Goal: Use online tool/utility: Utilize a website feature to perform a specific function

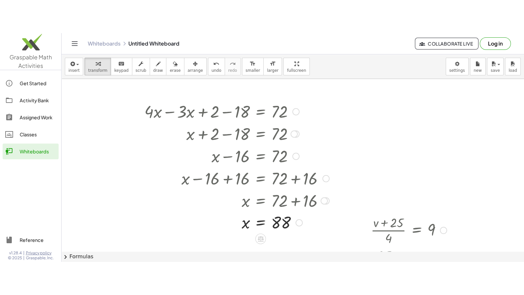
scroll to position [15, 0]
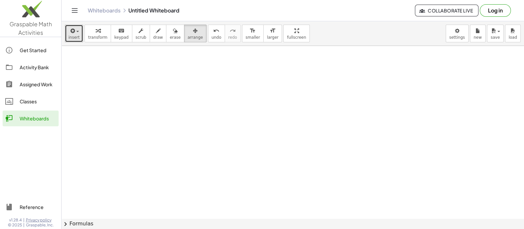
click at [74, 37] on span "insert" at bounding box center [73, 37] width 11 height 5
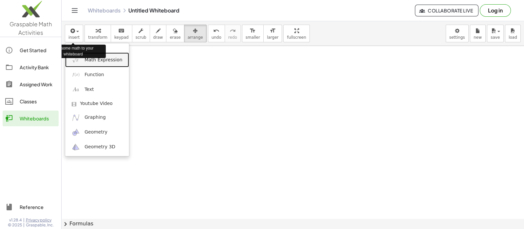
click at [101, 63] on span "Math Expression" at bounding box center [103, 60] width 38 height 7
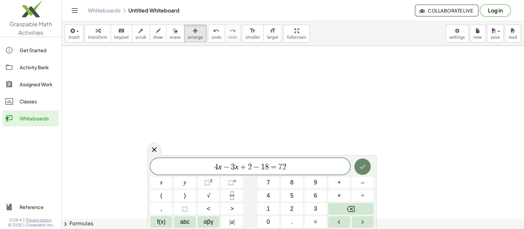
click at [364, 165] on icon "Done" at bounding box center [363, 166] width 8 height 8
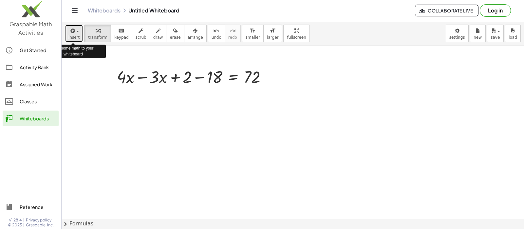
click at [78, 32] on div "button" at bounding box center [73, 31] width 11 height 8
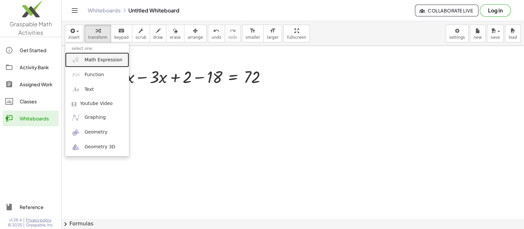
click at [97, 63] on span "Math Expression" at bounding box center [103, 60] width 38 height 7
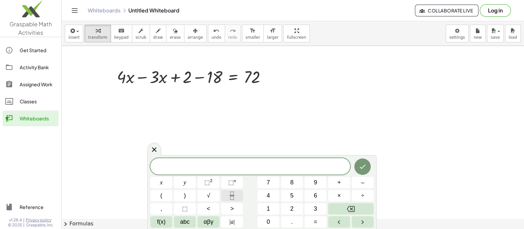
click at [235, 198] on icon "Fraction" at bounding box center [232, 195] width 8 height 8
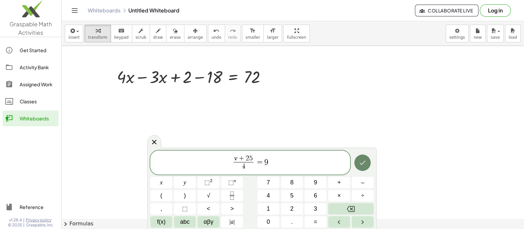
click at [366, 159] on button "Done" at bounding box center [362, 162] width 16 height 16
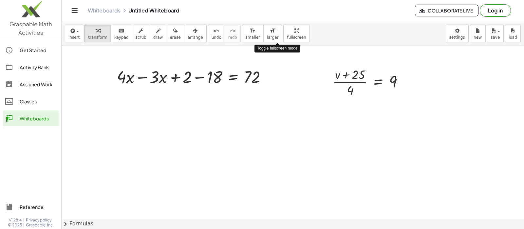
drag, startPoint x: 286, startPoint y: 29, endPoint x: 286, endPoint y: 79, distance: 49.8
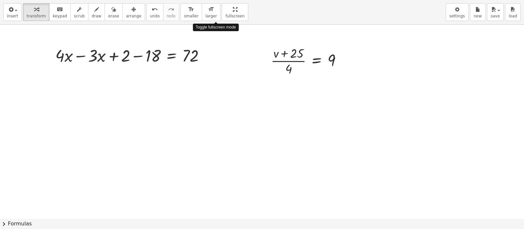
click at [286, 79] on div "insert select one: Math Expression Function Text Youtube Video Graphing Geometr…" at bounding box center [262, 114] width 524 height 229
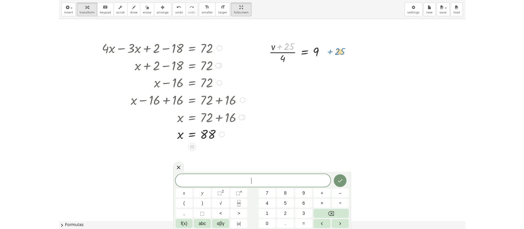
scroll to position [4, 0]
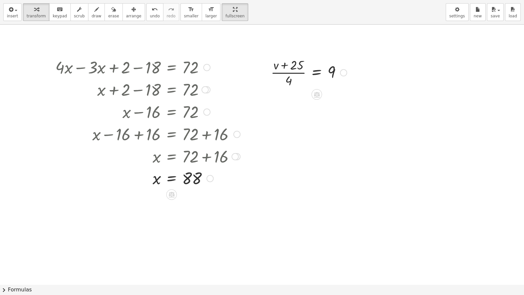
click at [287, 89] on div "· ( + v + 25 ) · 4 = 9" at bounding box center [306, 72] width 91 height 36
click at [314, 96] on icon at bounding box center [316, 94] width 7 height 7
click at [313, 96] on div "×" at bounding box center [316, 94] width 10 height 10
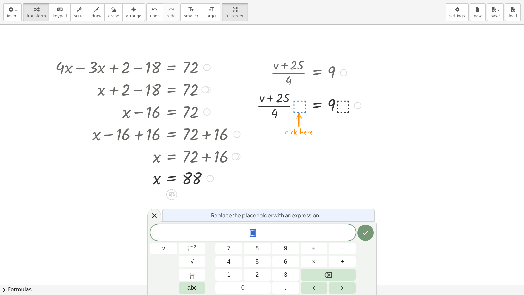
click at [224, 228] on button "4" at bounding box center [228, 261] width 27 height 11
click at [362, 228] on icon "Done" at bounding box center [366, 233] width 8 height 8
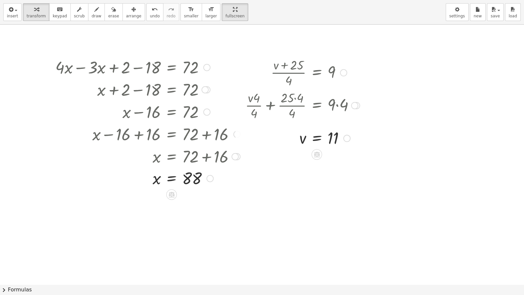
click at [277, 84] on div at bounding box center [302, 72] width 121 height 33
